Goal: Navigation & Orientation: Find specific page/section

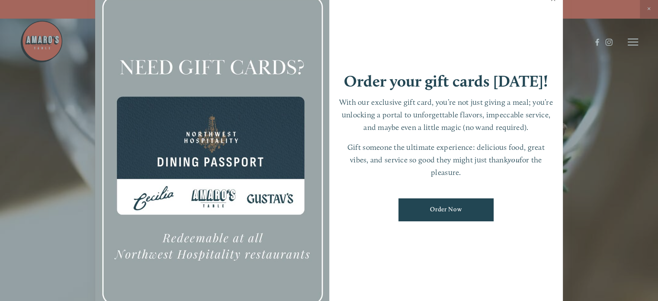
click at [552, 1] on link "Close" at bounding box center [553, 0] width 17 height 24
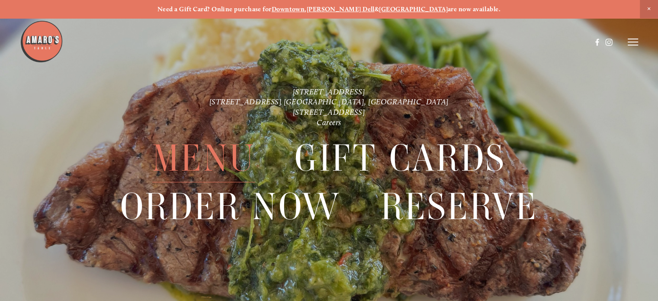
click at [212, 152] on span "Menu" at bounding box center [203, 158] width 103 height 48
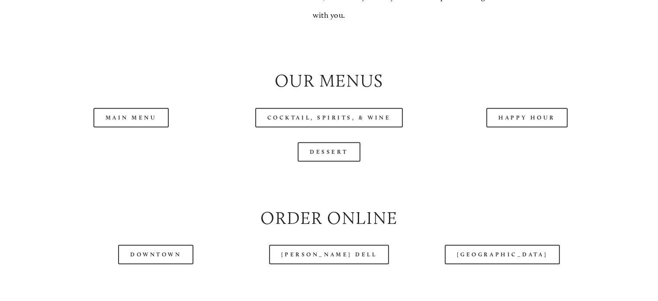
scroll to position [865, 0]
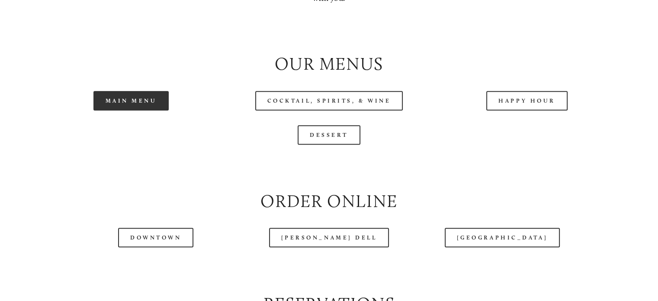
click at [135, 110] on link "Main Menu" at bounding box center [131, 100] width 76 height 19
